Goal: Transaction & Acquisition: Purchase product/service

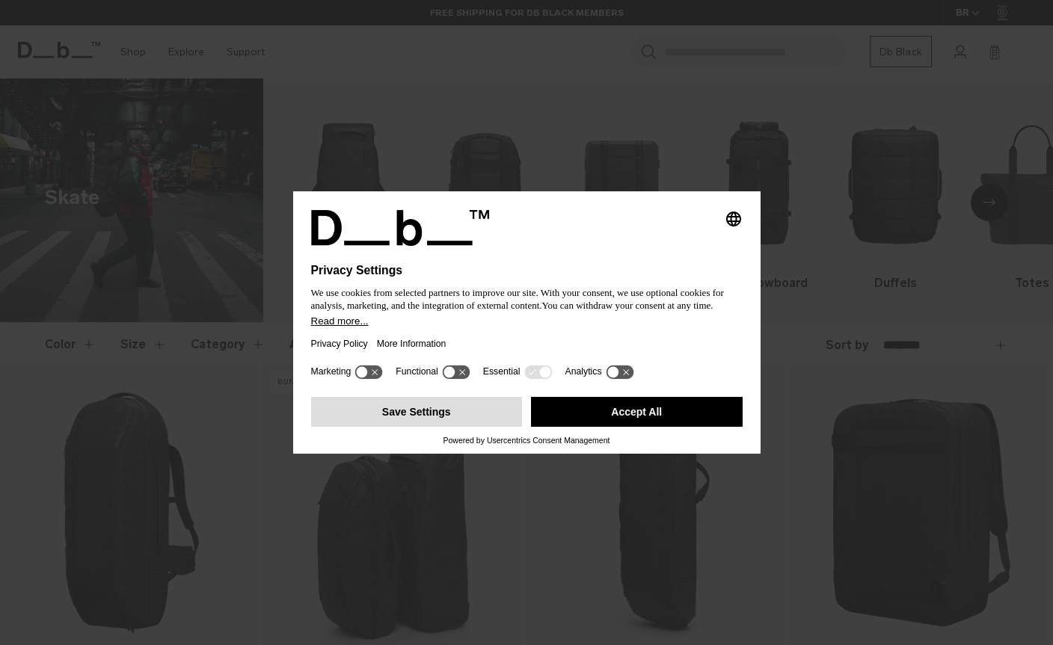
click at [465, 423] on button "Save Settings" at bounding box center [417, 412] width 212 height 30
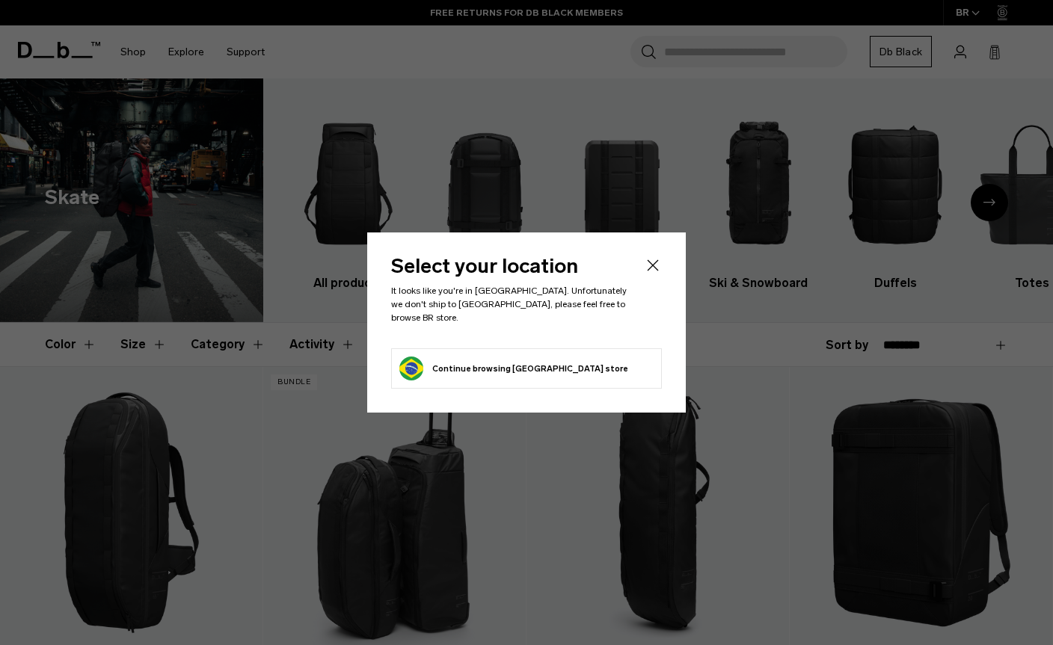
click at [590, 366] on li "Continue browsing [GEOGRAPHIC_DATA] store Continue shopping in [GEOGRAPHIC_DATA]" at bounding box center [526, 368] width 271 height 40
click at [504, 363] on button "Continue browsing [GEOGRAPHIC_DATA] store Continue shopping in [GEOGRAPHIC_DATA]" at bounding box center [513, 369] width 229 height 24
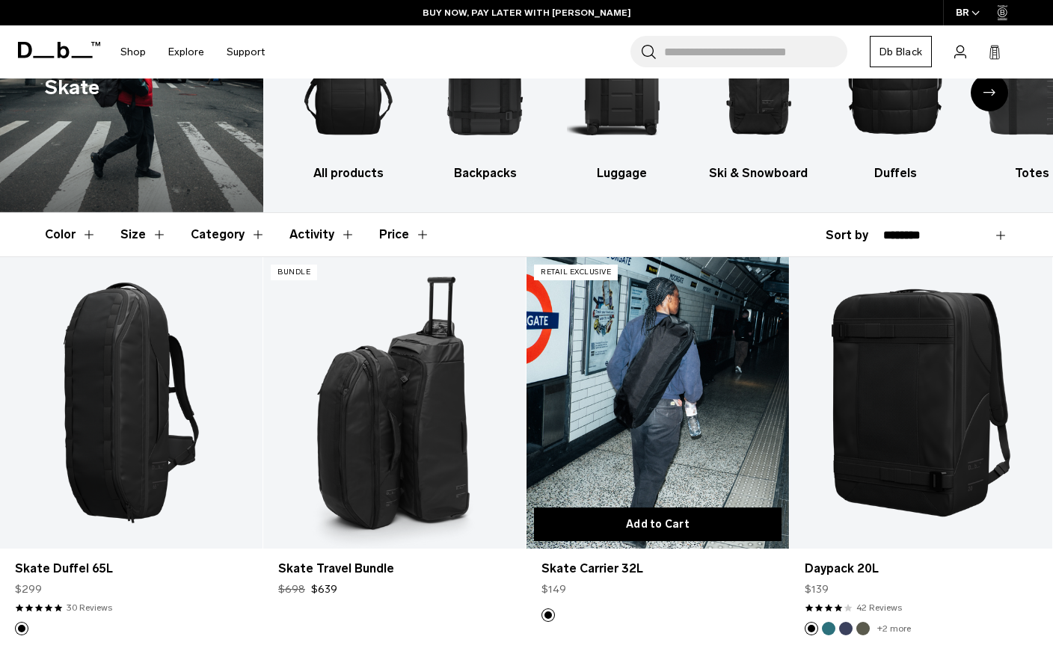
scroll to position [122, 0]
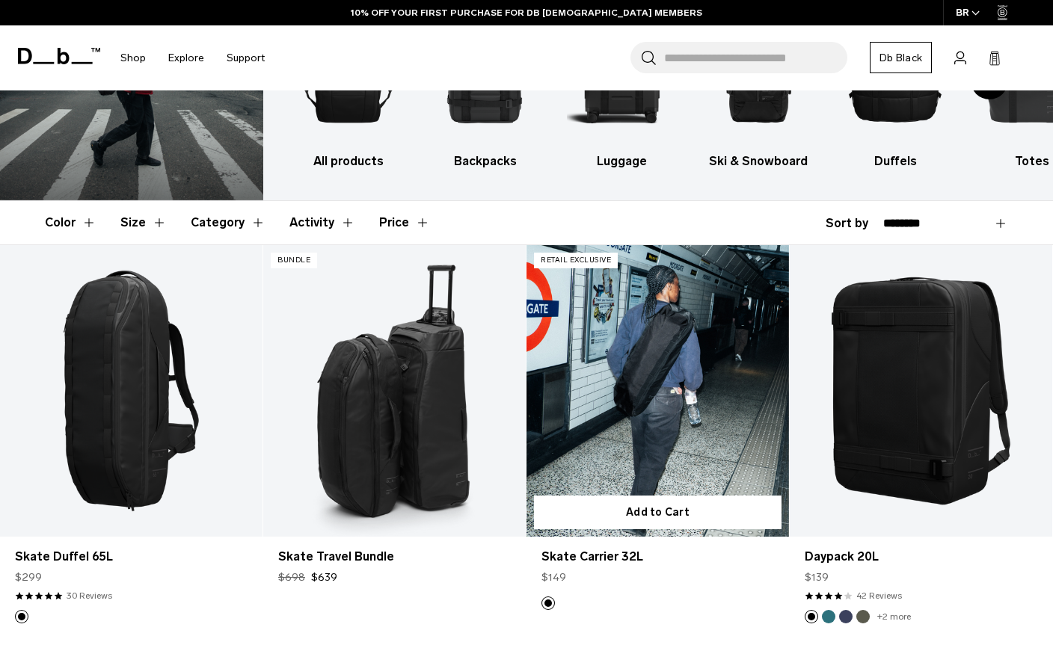
click at [689, 343] on link "Skate Carrier 32L" at bounding box center [657, 391] width 262 height 292
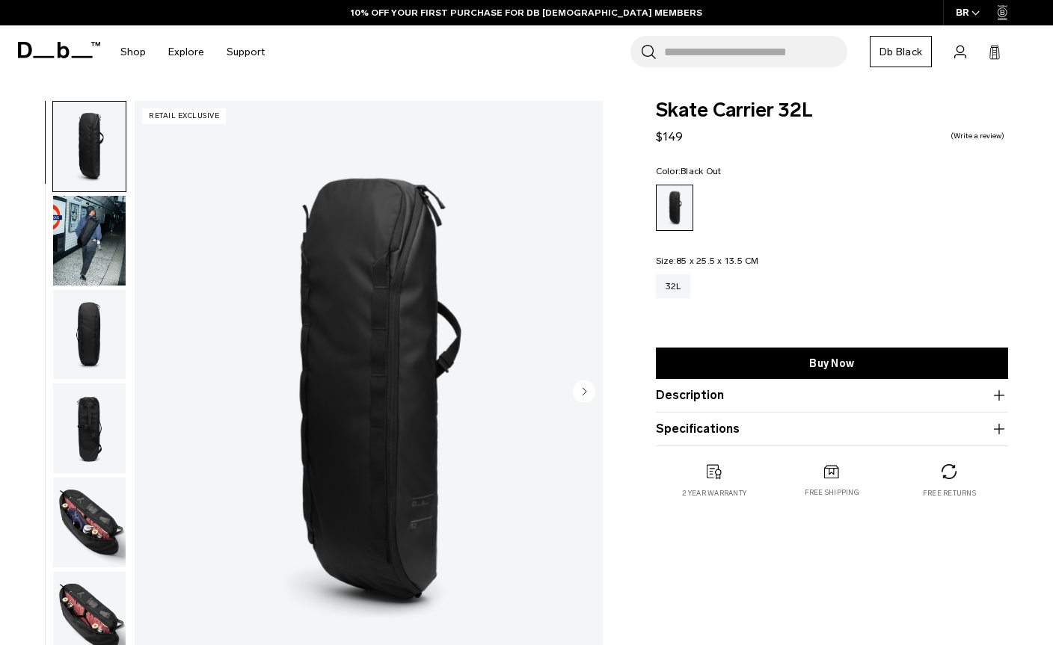
click at [73, 520] on img "button" at bounding box center [89, 523] width 73 height 90
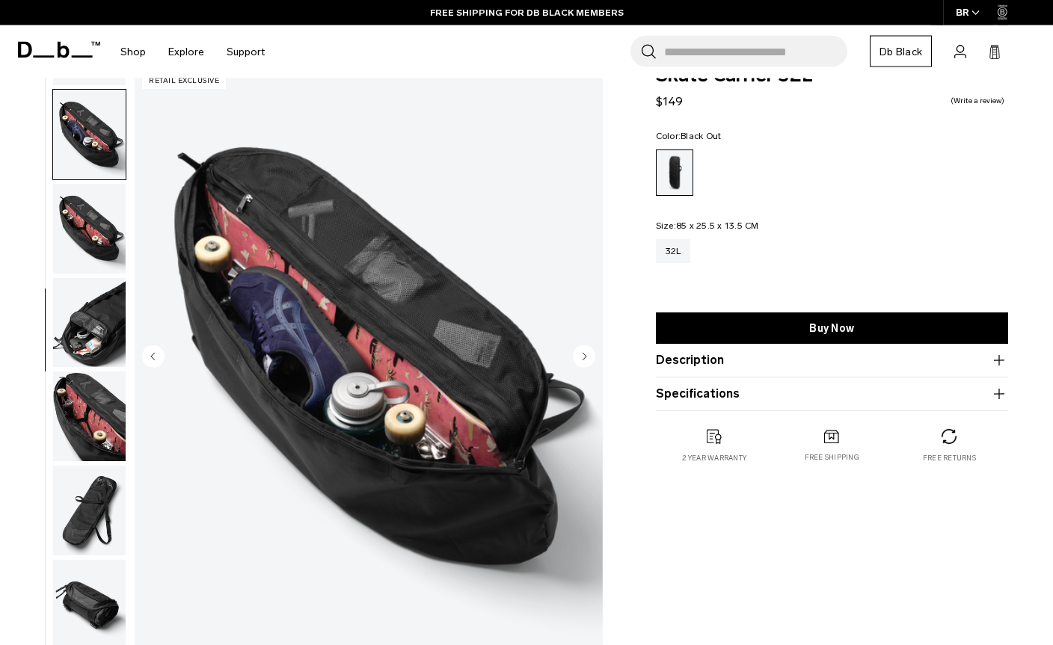
scroll to position [54, 0]
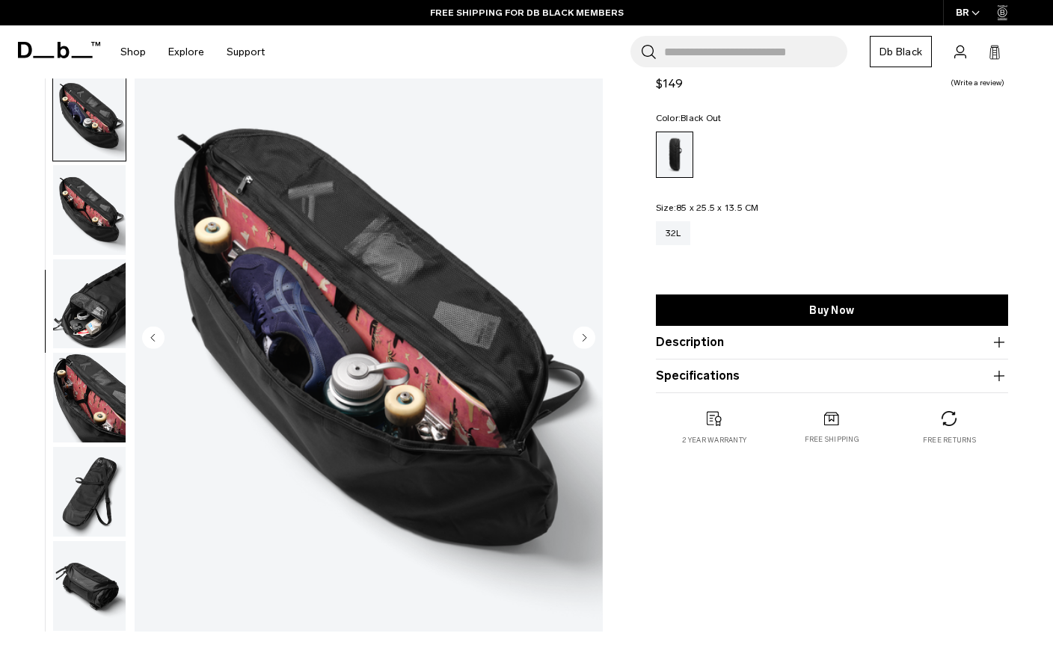
click at [85, 579] on img "button" at bounding box center [89, 586] width 73 height 90
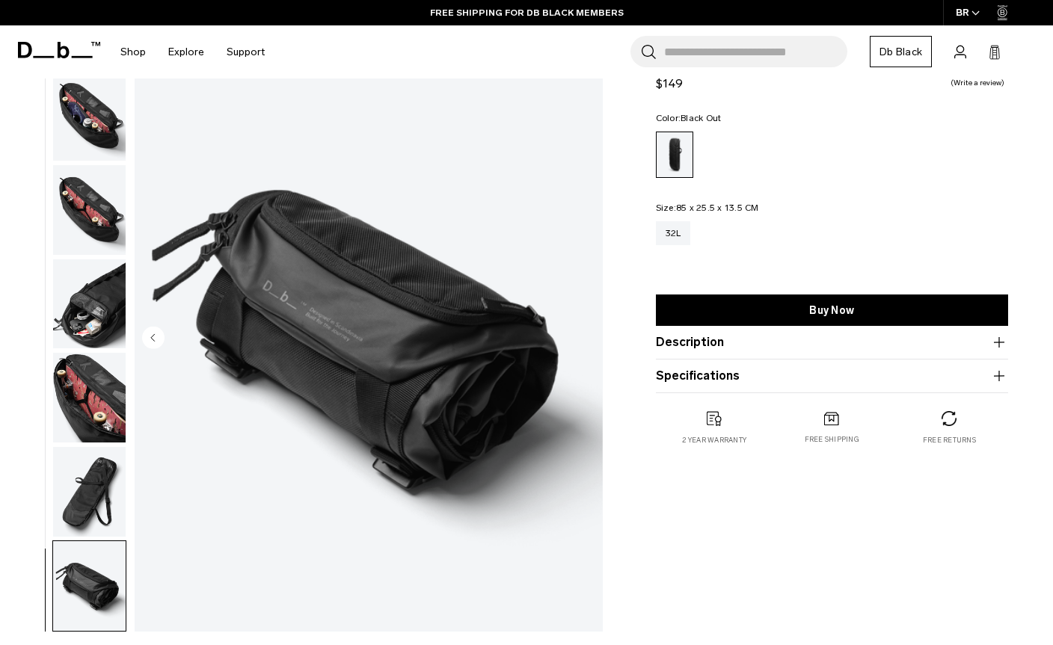
click at [95, 490] on img "button" at bounding box center [89, 492] width 73 height 90
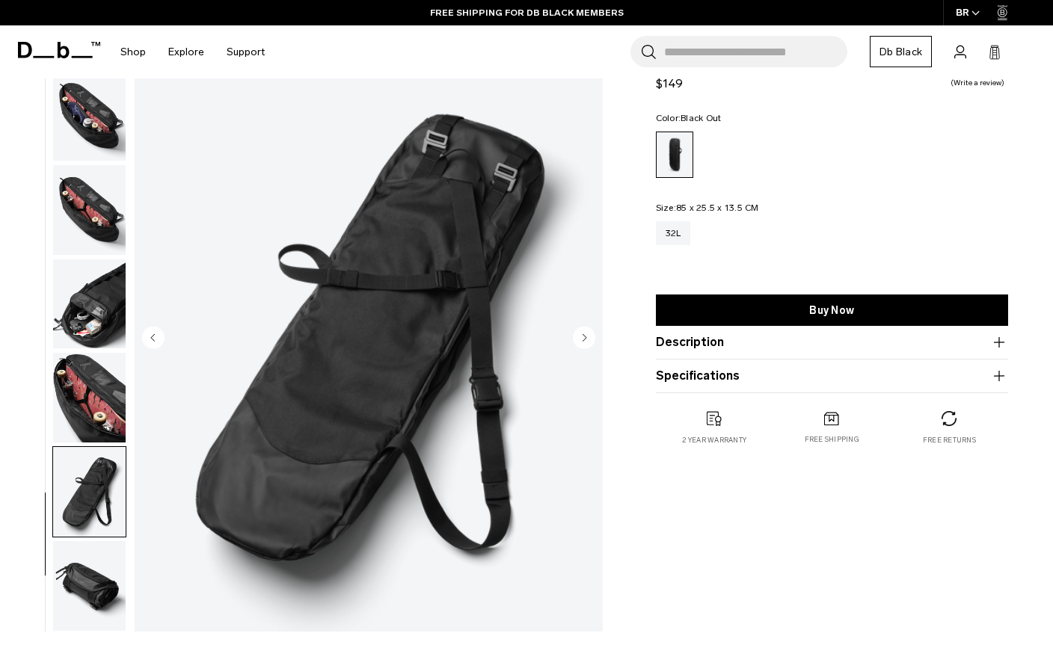
click at [89, 593] on img "button" at bounding box center [89, 586] width 73 height 90
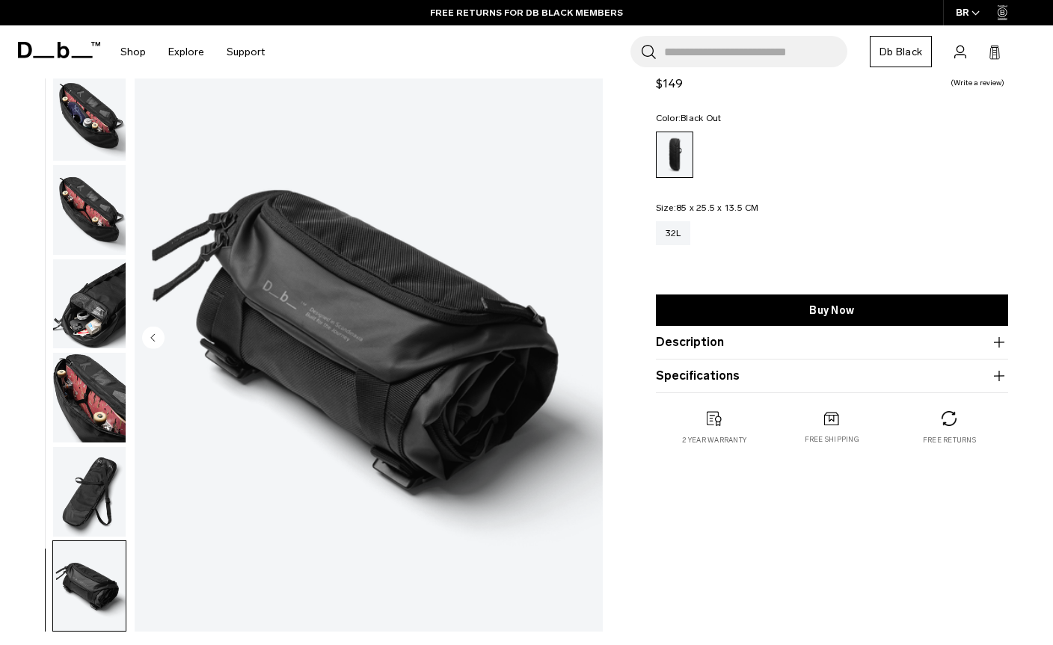
click at [111, 416] on img "button" at bounding box center [89, 398] width 73 height 90
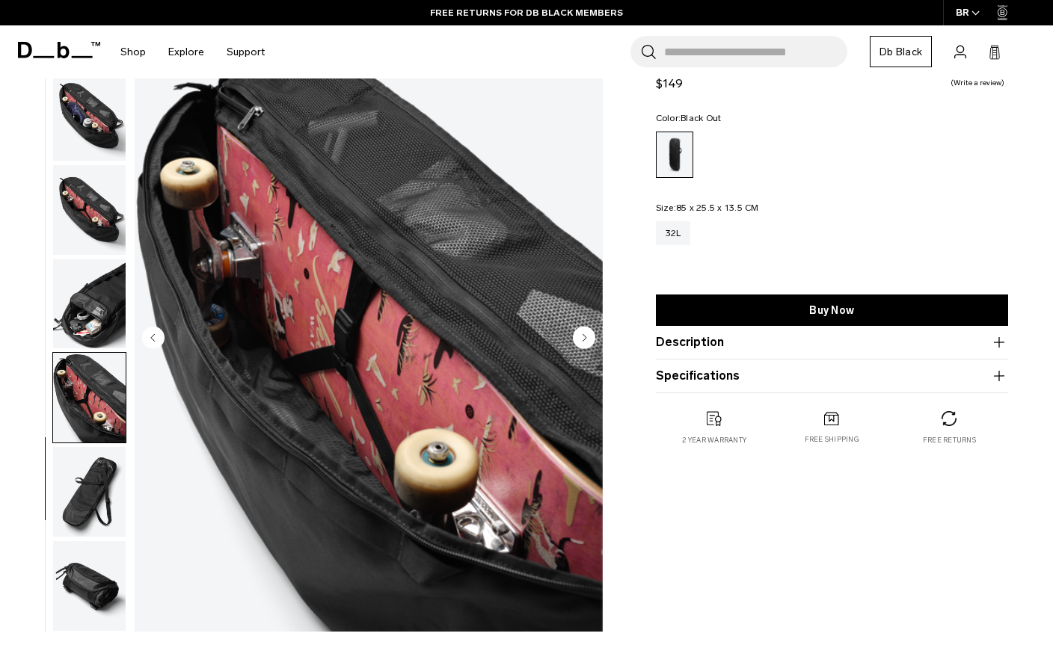
click at [826, 390] on product-accordion "Specifications Volume 32 Litres Dimensions 85 x 25.5 x 13.5 CM (H x W x D) Weig…" at bounding box center [832, 377] width 352 height 34
click at [756, 389] on product-accordion "Specifications Volume 32 Litres Dimensions 85 x 25.5 x 13.5 CM (H x W x D) Weig…" at bounding box center [832, 377] width 352 height 34
click at [997, 372] on icon "button" at bounding box center [999, 376] width 18 height 18
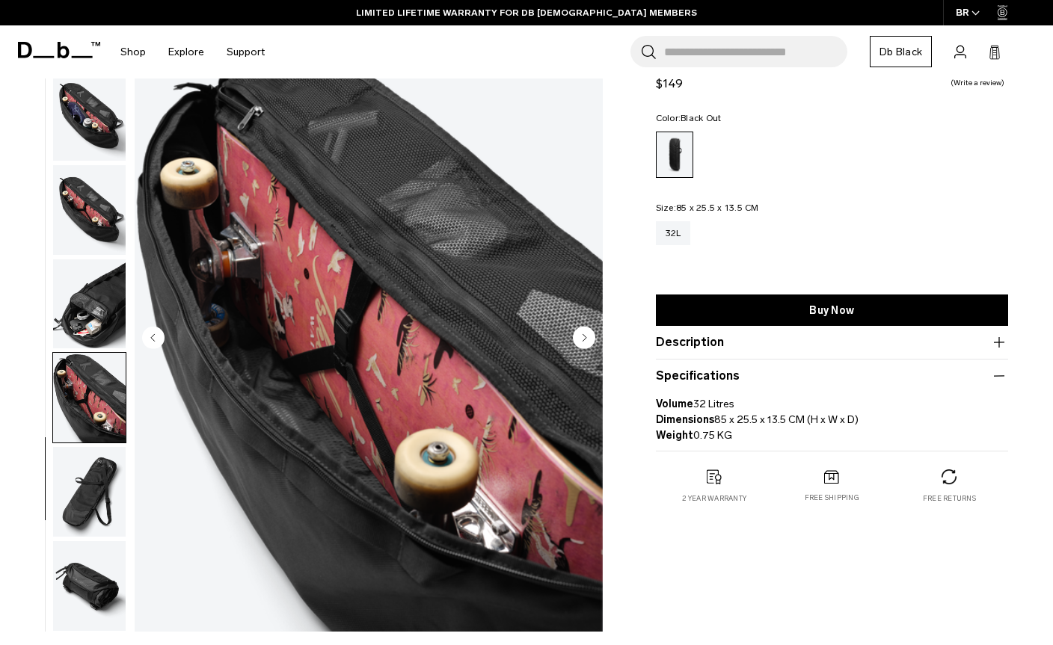
click at [90, 336] on img "button" at bounding box center [89, 304] width 73 height 90
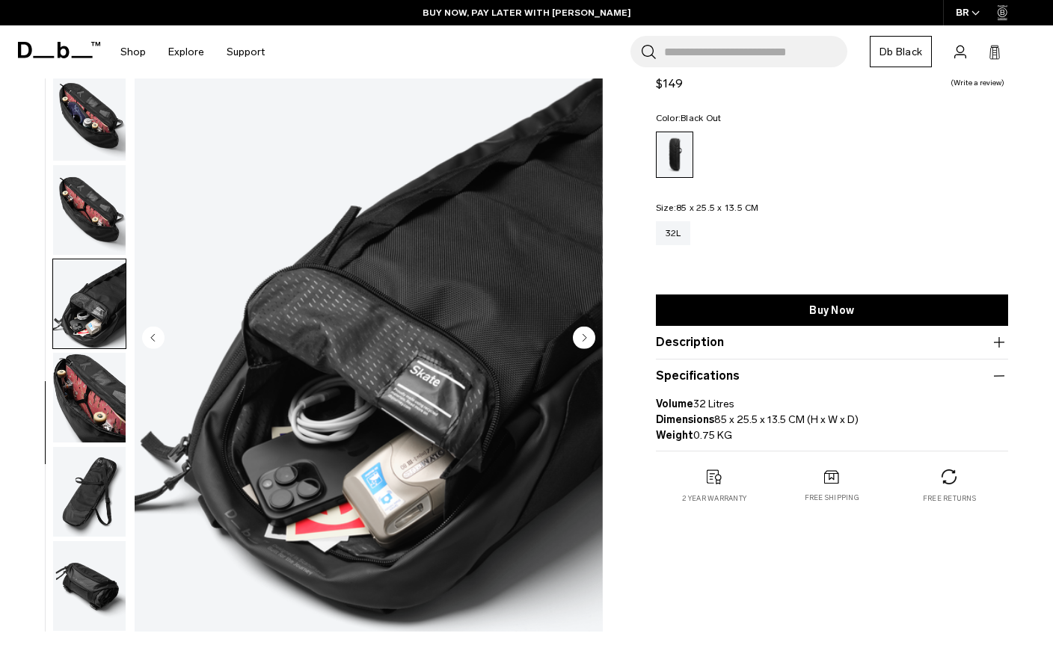
click at [88, 471] on img "button" at bounding box center [89, 492] width 73 height 90
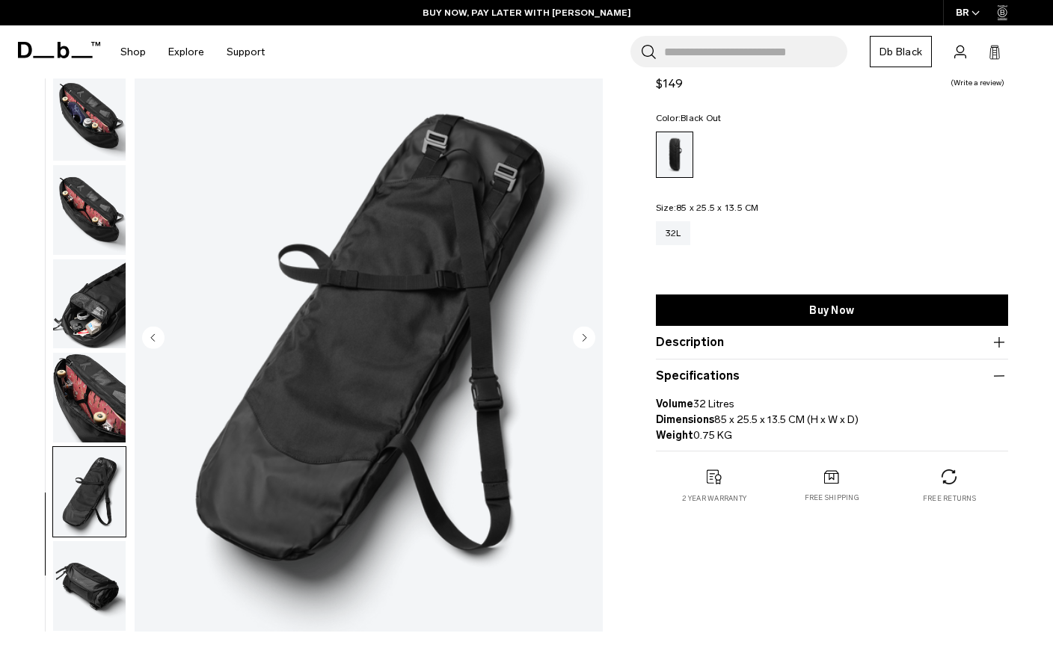
click at [98, 583] on img "button" at bounding box center [89, 586] width 73 height 90
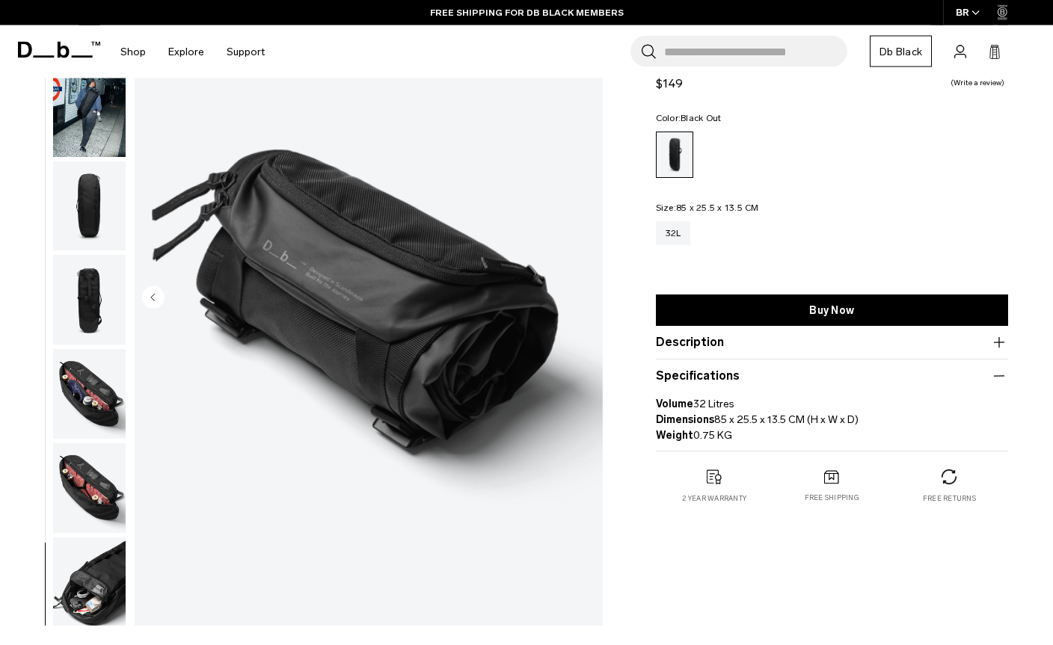
scroll to position [0, 0]
